Goal: Task Accomplishment & Management: Use online tool/utility

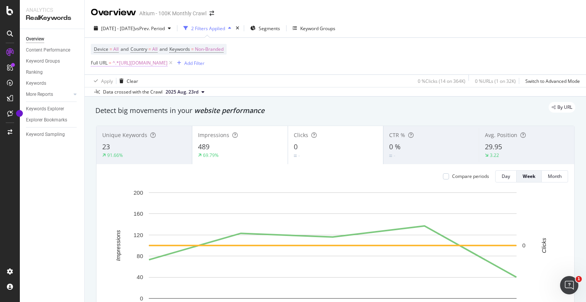
click at [168, 64] on span "^.*[URL][DOMAIN_NAME]" at bounding box center [140, 63] width 55 height 11
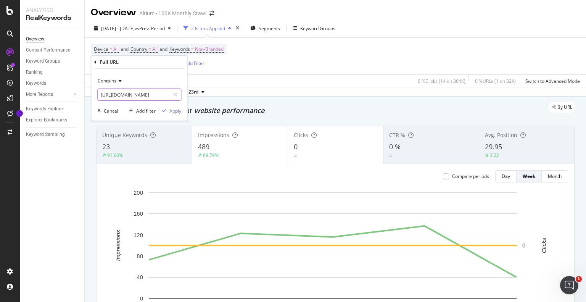
click at [150, 94] on input "[URL][DOMAIN_NAME]" at bounding box center [134, 95] width 72 height 12
paste input "obsolescence-management-electronic-components-throughout-product-lifetime"
type input "[URL][DOMAIN_NAME]"
click at [176, 108] on div "Apply" at bounding box center [176, 110] width 12 height 6
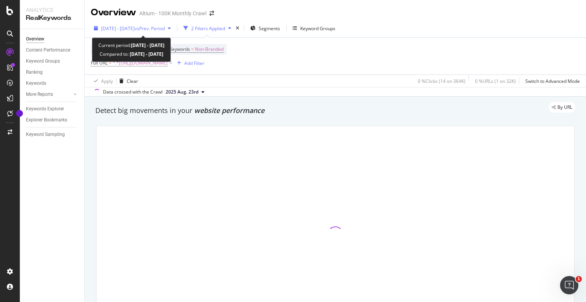
click at [131, 30] on span "[DATE] - [DATE]" at bounding box center [118, 28] width 34 height 6
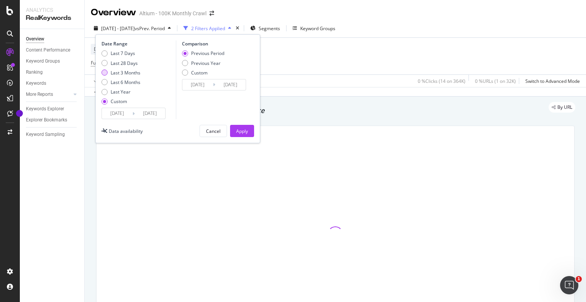
click at [125, 72] on div "Last 3 Months" at bounding box center [126, 72] width 30 height 6
type input "[DATE]"
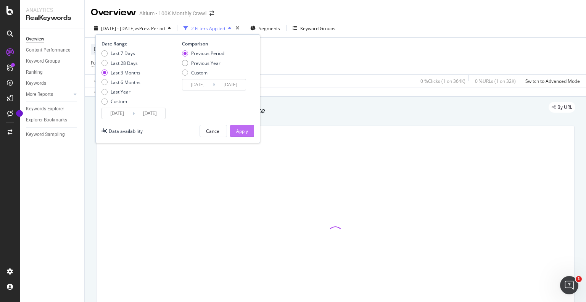
click at [239, 129] on div "Apply" at bounding box center [242, 131] width 12 height 6
